Goal: Task Accomplishment & Management: Use online tool/utility

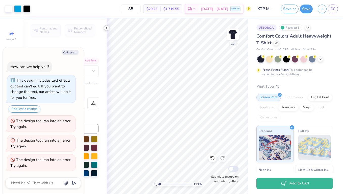
click at [107, 28] on icon at bounding box center [106, 28] width 4 height 4
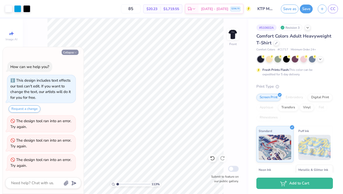
click at [67, 53] on button "Collapse" at bounding box center [70, 52] width 17 height 5
type textarea "x"
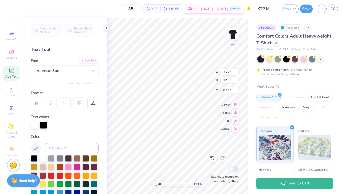
scroll to position [9, 0]
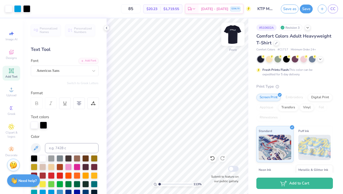
click at [231, 35] on img at bounding box center [232, 34] width 20 height 20
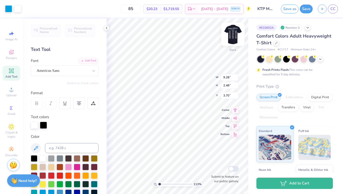
type input "10.06"
type input "2.69"
click at [233, 37] on img at bounding box center [233, 34] width 10 height 10
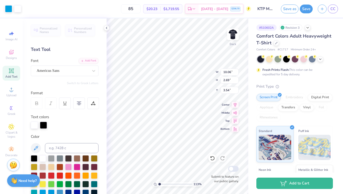
type input "3.74"
click at [230, 38] on img at bounding box center [232, 34] width 20 height 20
click at [233, 35] on img at bounding box center [233, 34] width 10 height 10
click at [232, 39] on img at bounding box center [232, 34] width 20 height 20
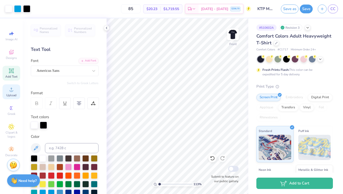
click at [10, 91] on circle at bounding box center [11, 91] width 3 height 3
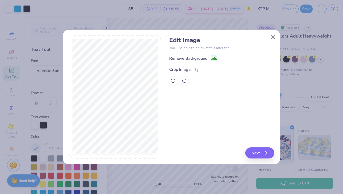
click at [197, 70] on icon at bounding box center [196, 70] width 5 height 5
click at [273, 37] on button "Close" at bounding box center [273, 37] width 10 height 10
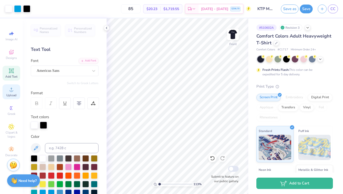
click at [13, 94] on span "Upload" at bounding box center [11, 95] width 10 height 4
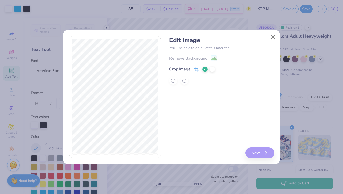
click at [255, 154] on div "Edit Image You’ll be able to do all of this later too. Remove Background Crop I…" at bounding box center [221, 97] width 105 height 123
click at [205, 70] on icon at bounding box center [204, 69] width 3 height 3
click at [252, 152] on button "Next" at bounding box center [260, 153] width 29 height 11
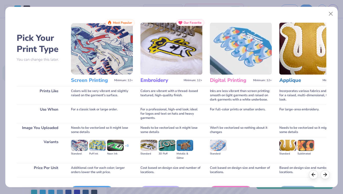
scroll to position [32, 0]
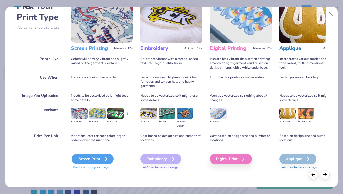
click at [106, 158] on icon at bounding box center [105, 159] width 6 height 6
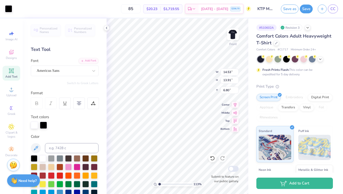
type input "9.33"
type input "8.93"
type input "17.81"
type input "11.56"
type input "4.65"
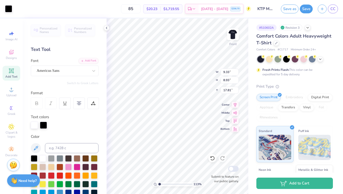
type input "20.06"
type input "10.03"
type input "4.04"
type input "21.27"
click at [44, 173] on div at bounding box center [42, 176] width 7 height 7
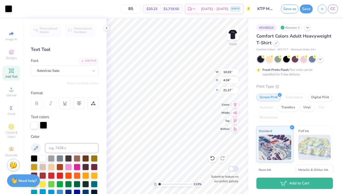
type input "9.87"
type input "4.24"
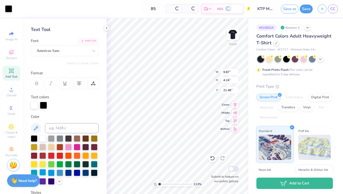
click at [43, 173] on div at bounding box center [42, 172] width 7 height 7
click at [9, 11] on div at bounding box center [8, 8] width 7 height 7
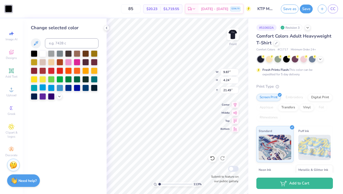
click at [43, 89] on div at bounding box center [42, 87] width 7 height 7
type input "21.37"
type input "8.82"
type input "3.79"
type input "22.11"
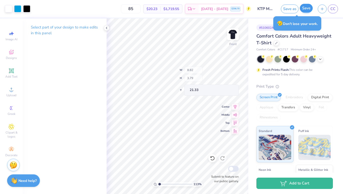
click at [304, 10] on button "Save" at bounding box center [305, 8] width 13 height 9
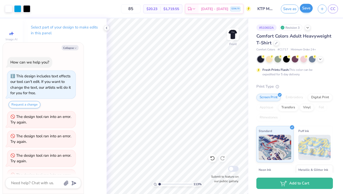
scroll to position [15, 0]
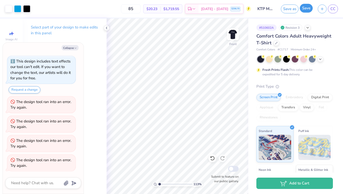
click at [310, 9] on button "Save" at bounding box center [305, 8] width 13 height 9
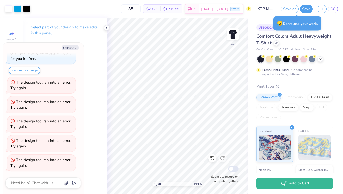
type textarea "x"
